Goal: Find specific page/section: Find specific page/section

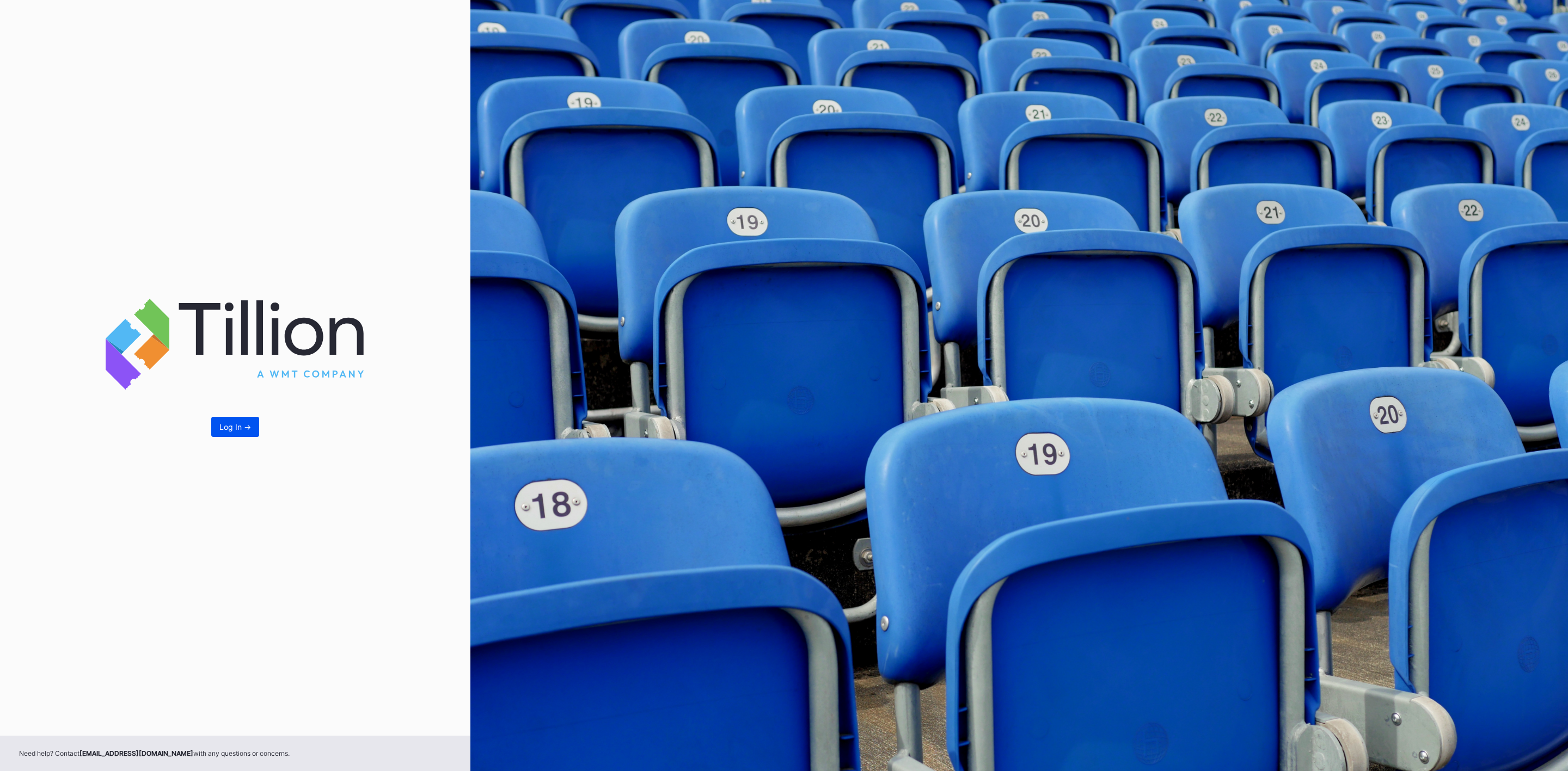
click at [229, 423] on div "Log In ->" at bounding box center [236, 427] width 32 height 9
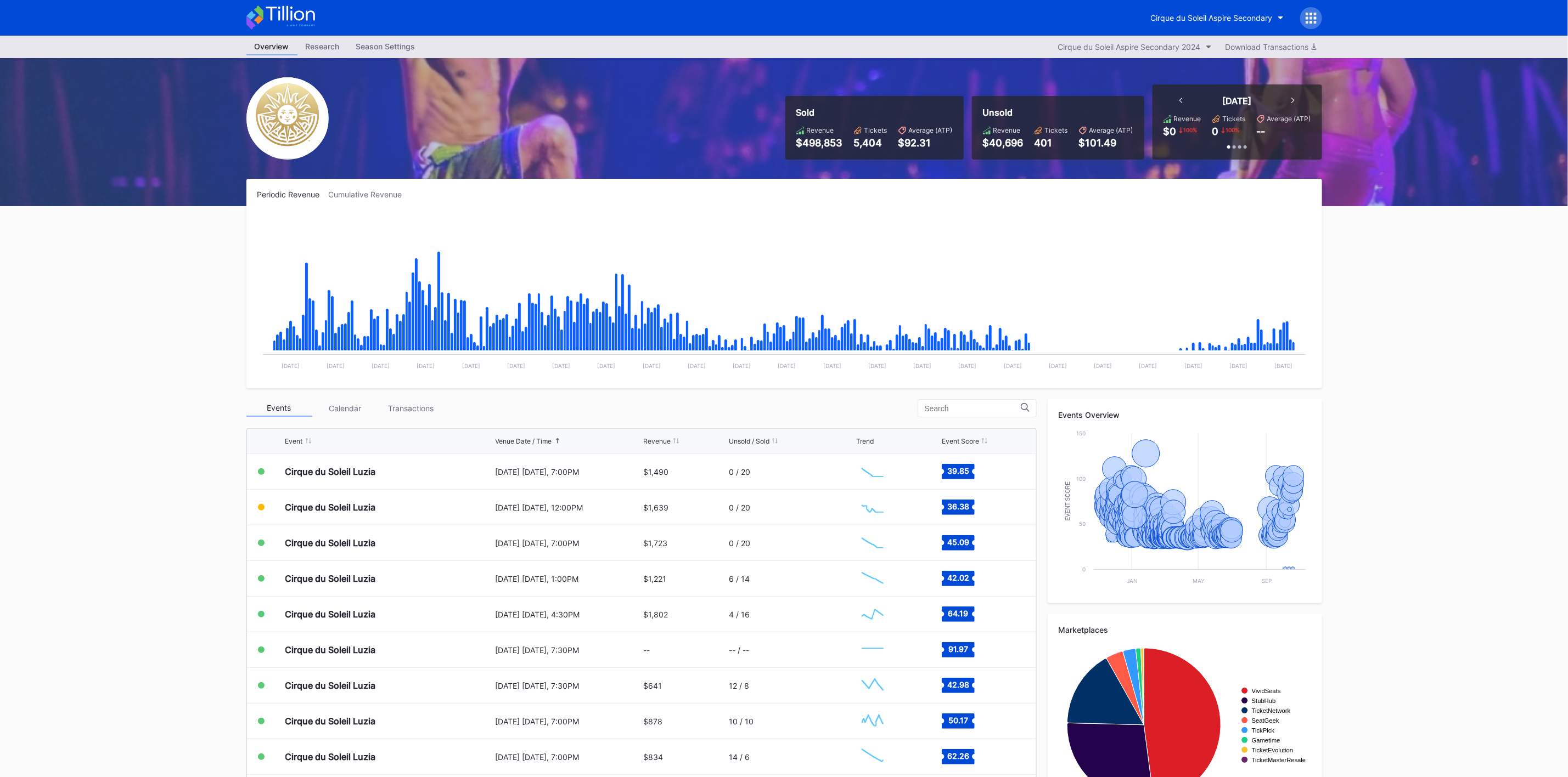
scroll to position [50, 0]
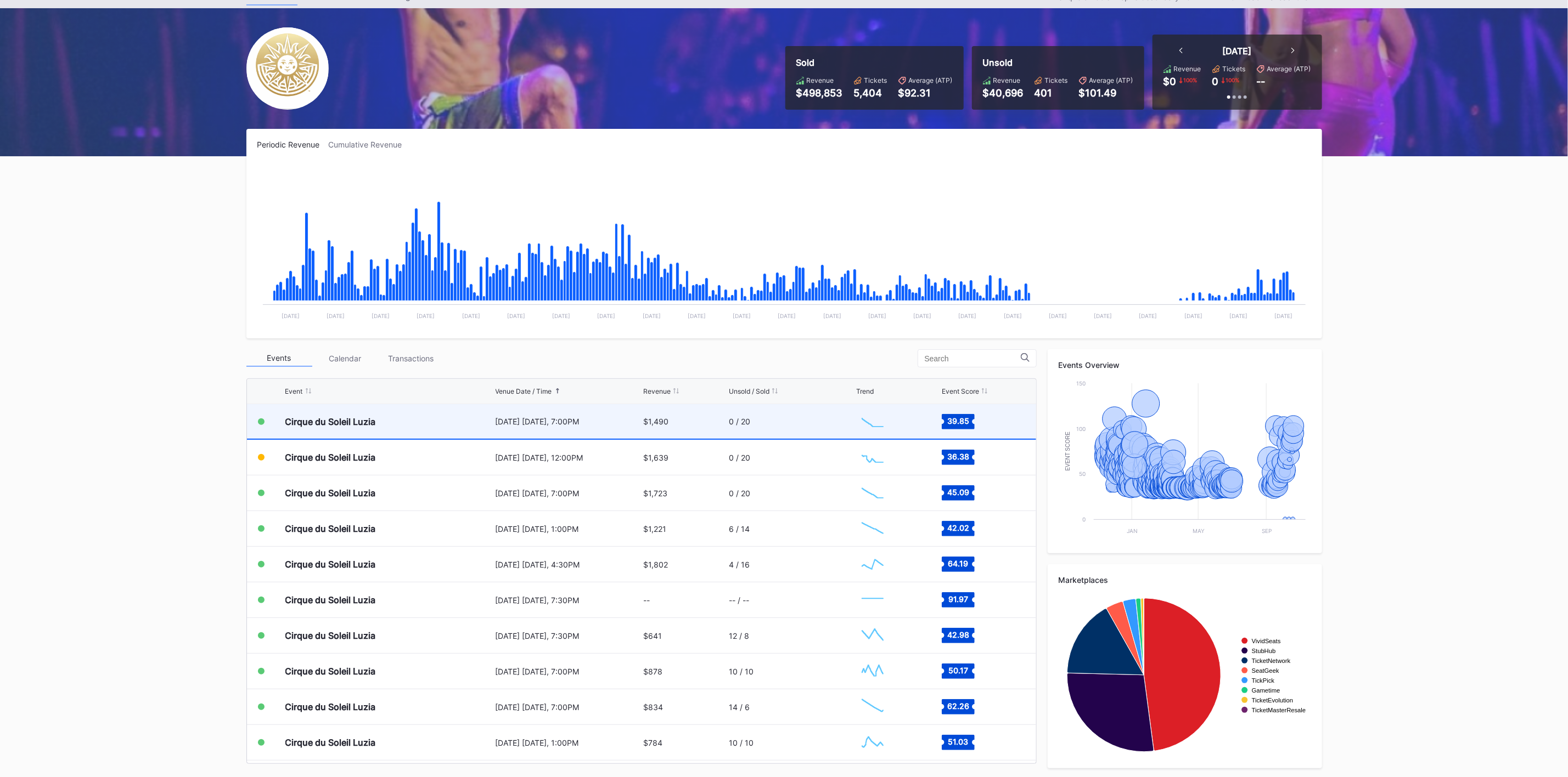
click at [329, 424] on div "Cirque du Soleil Luzia" at bounding box center [331, 422] width 91 height 11
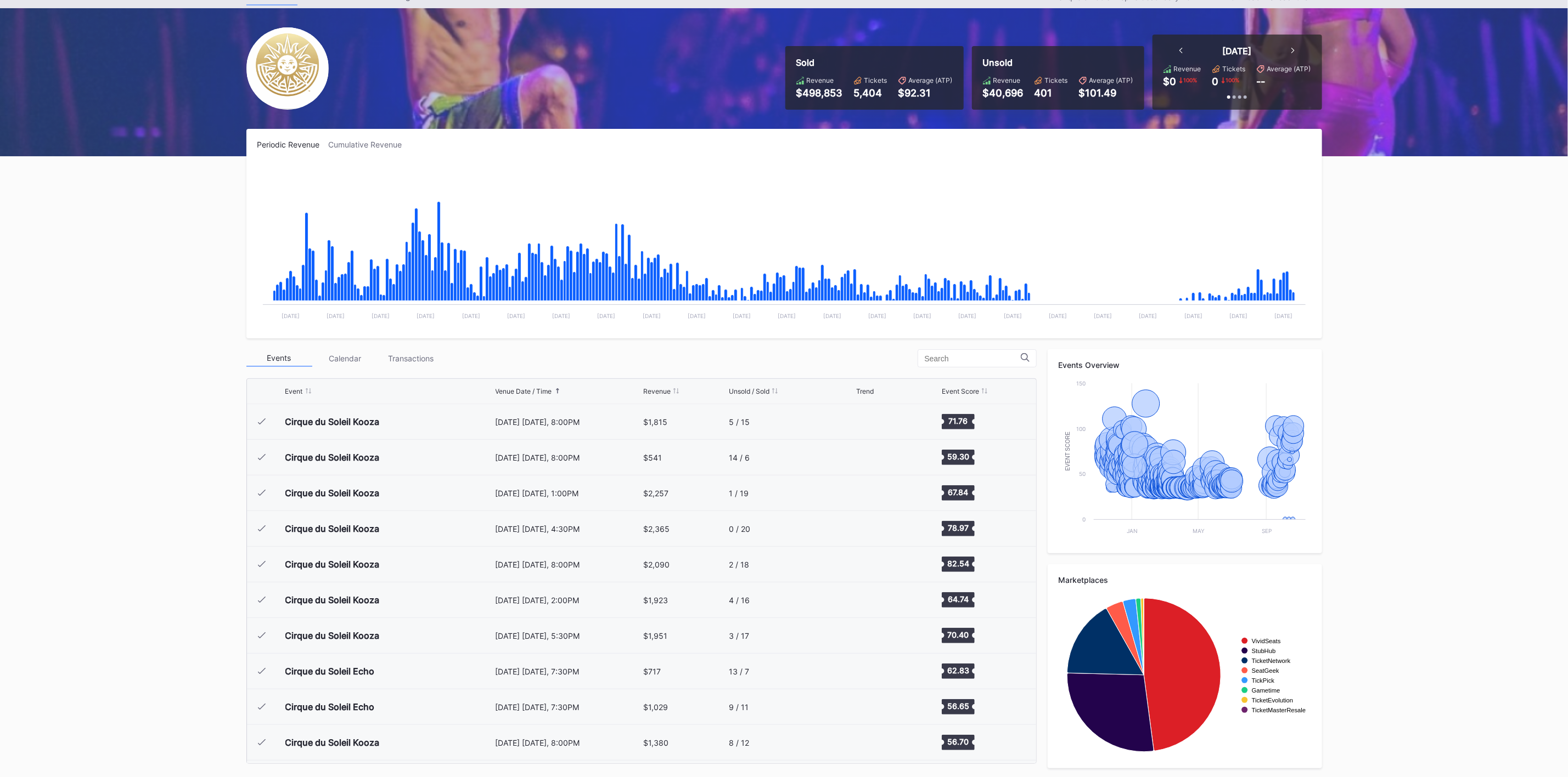
scroll to position [11194, 0]
